Goal: Task Accomplishment & Management: Complete application form

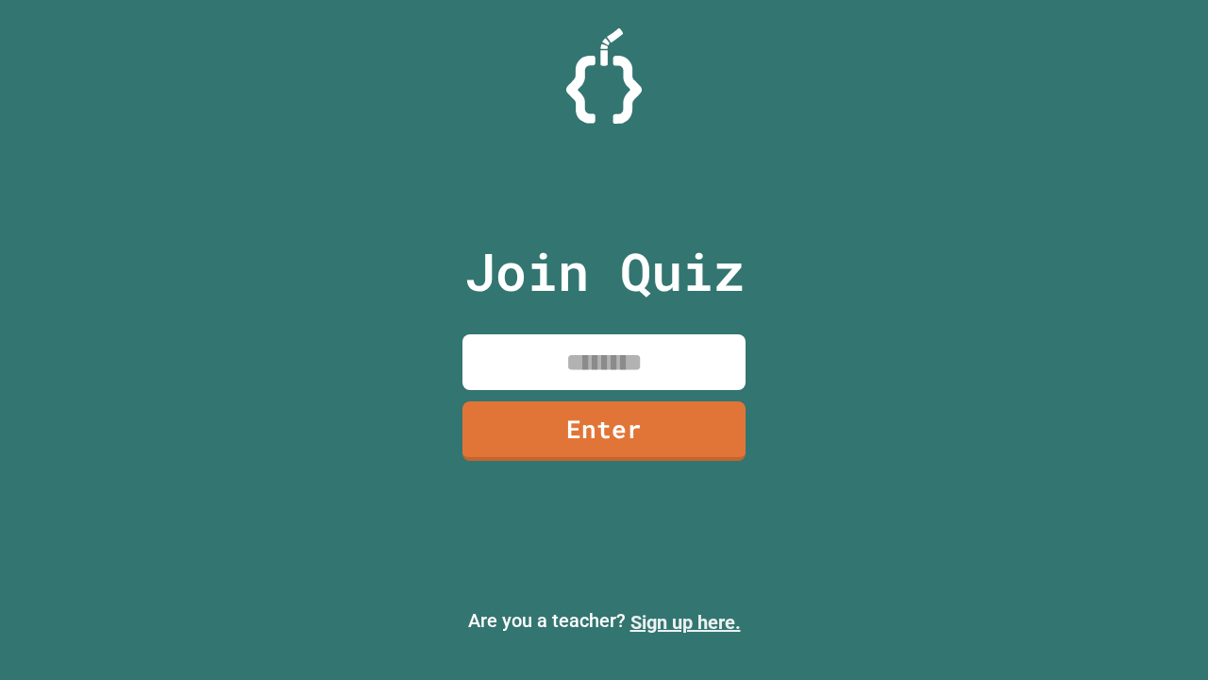
click at [685, 622] on link "Sign up here." at bounding box center [686, 622] width 110 height 23
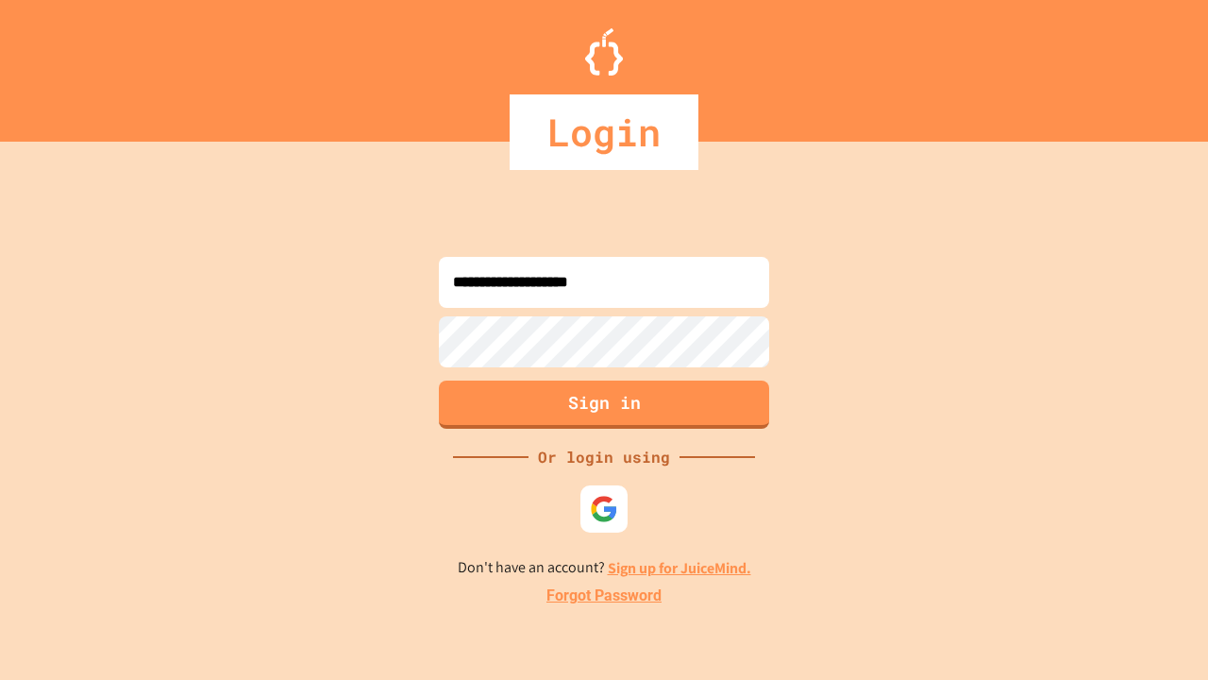
type input "**********"
